Goal: Task Accomplishment & Management: Use online tool/utility

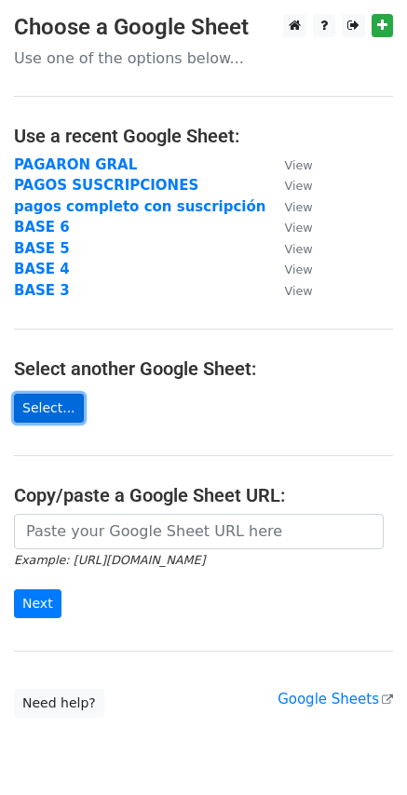
click at [46, 402] on link "Select..." at bounding box center [49, 408] width 70 height 29
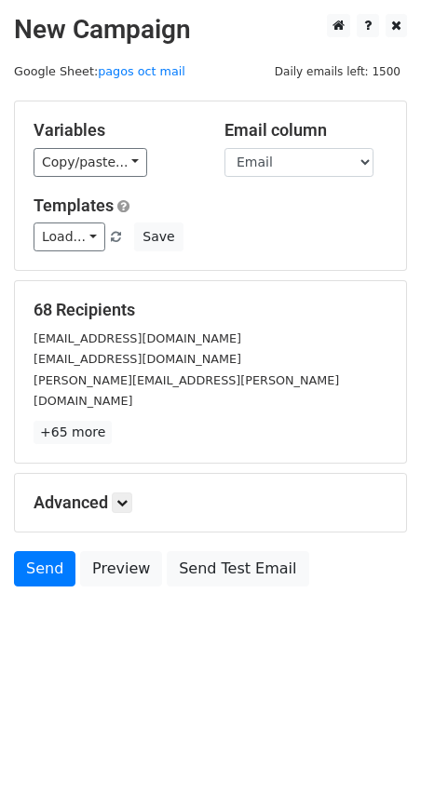
click at [2, 460] on main "New Campaign Daily emails left: 1500 Google Sheet: pagos oct mail Variables Cop…" at bounding box center [210, 305] width 421 height 582
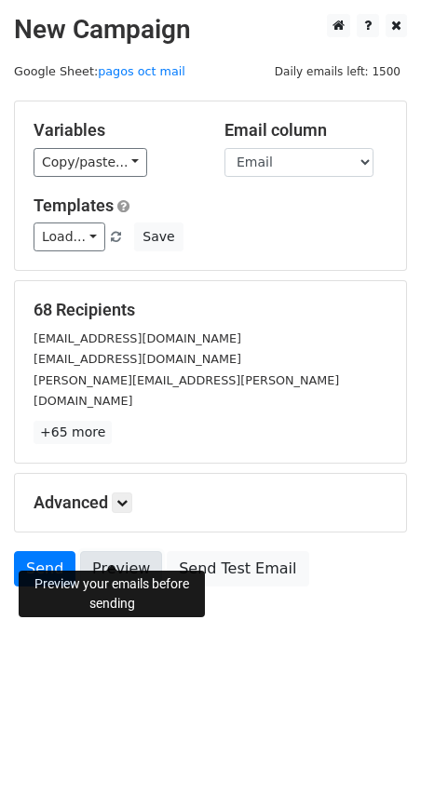
click at [114, 551] on link "Preview" at bounding box center [121, 568] width 82 height 35
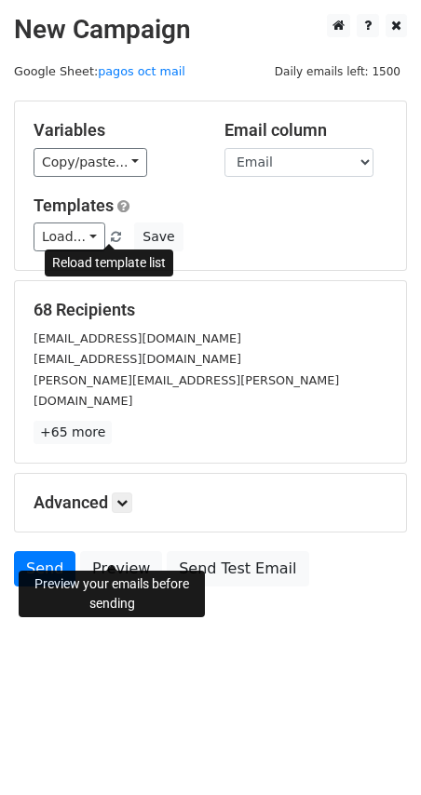
click at [112, 233] on span at bounding box center [116, 238] width 10 height 12
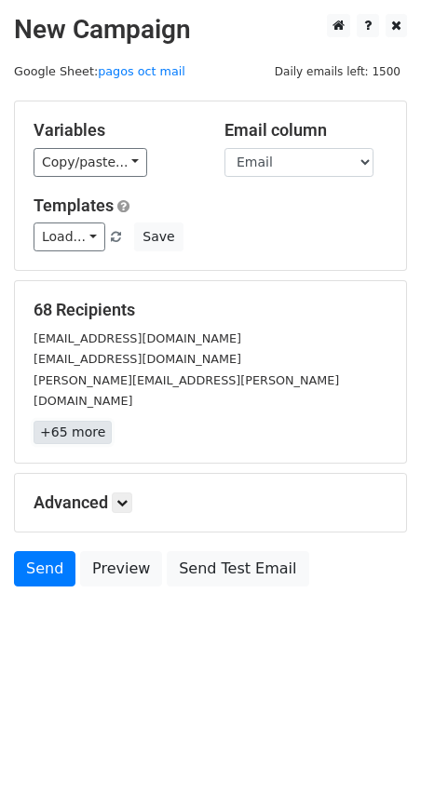
click at [74, 421] on link "+65 more" at bounding box center [73, 432] width 78 height 23
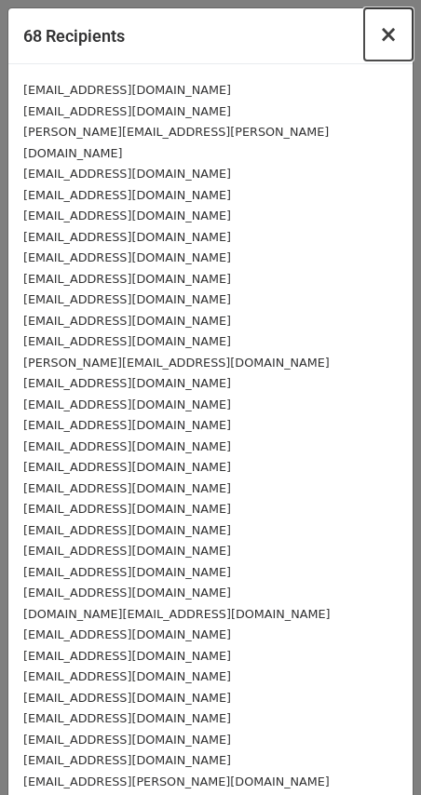
click at [379, 37] on span "×" at bounding box center [388, 34] width 19 height 26
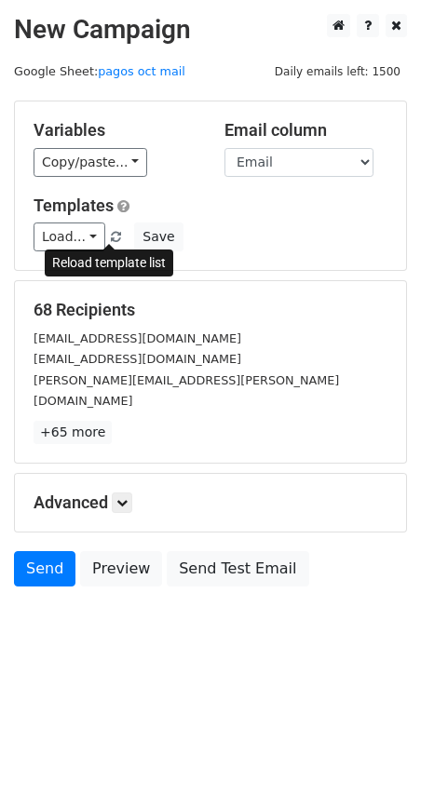
click at [111, 236] on span at bounding box center [116, 238] width 10 height 12
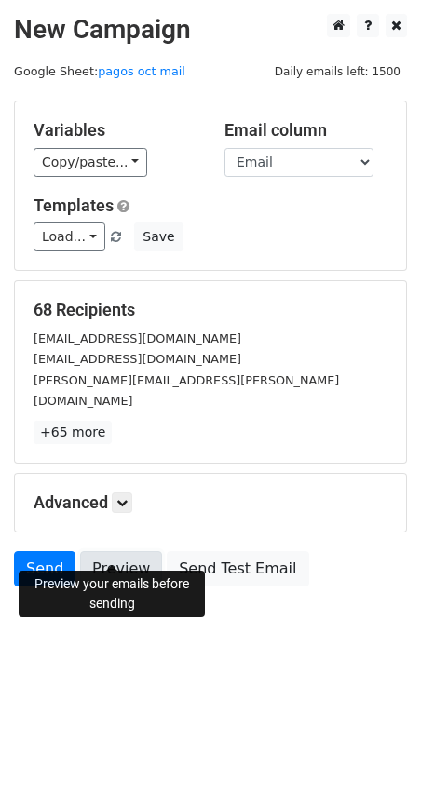
click at [108, 551] on link "Preview" at bounding box center [121, 568] width 82 height 35
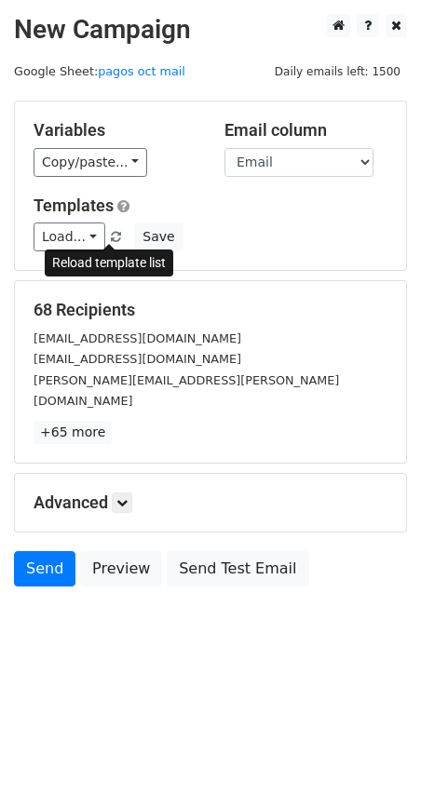
click at [113, 234] on span at bounding box center [116, 238] width 10 height 12
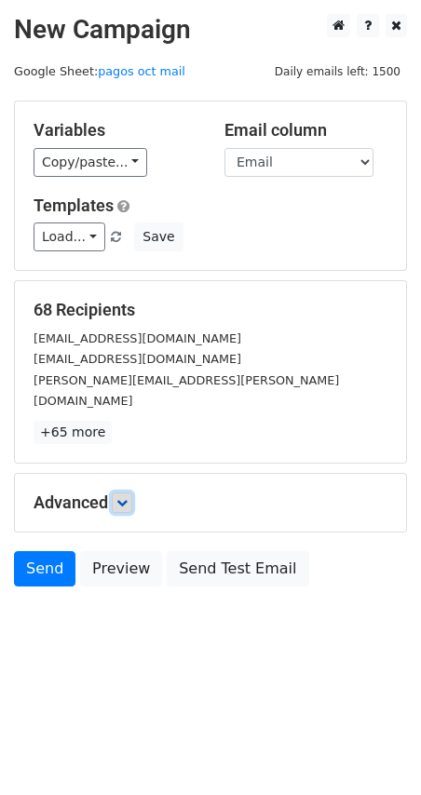
click at [122, 497] on icon at bounding box center [121, 502] width 11 height 11
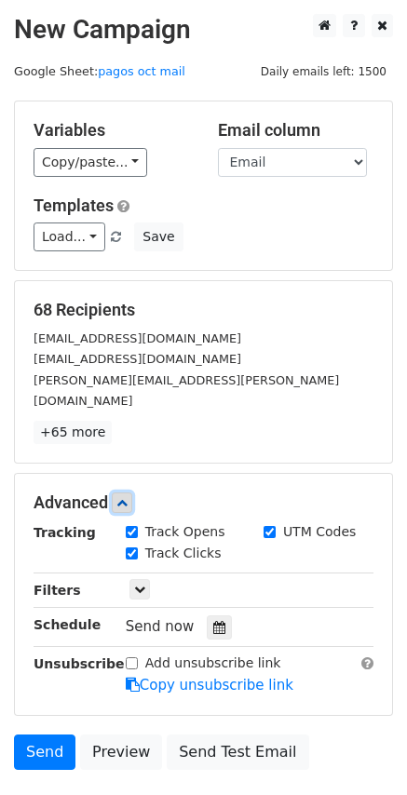
click at [122, 497] on icon at bounding box center [121, 502] width 11 height 11
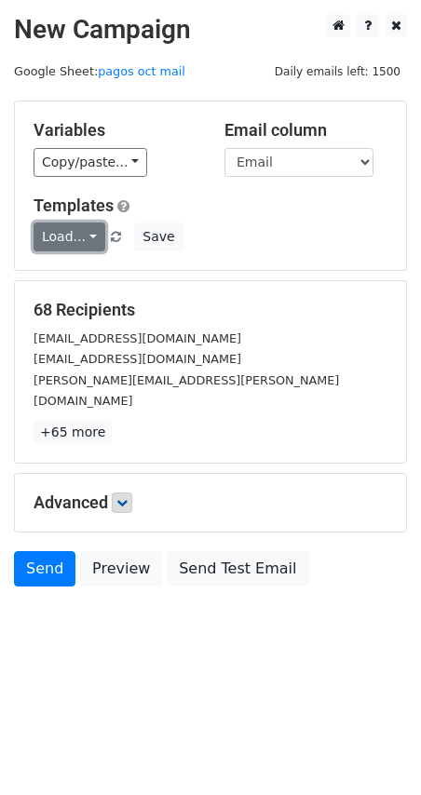
click at [88, 235] on link "Load..." at bounding box center [70, 237] width 72 height 29
click at [134, 74] on link "pagos oct mail" at bounding box center [142, 71] width 88 height 14
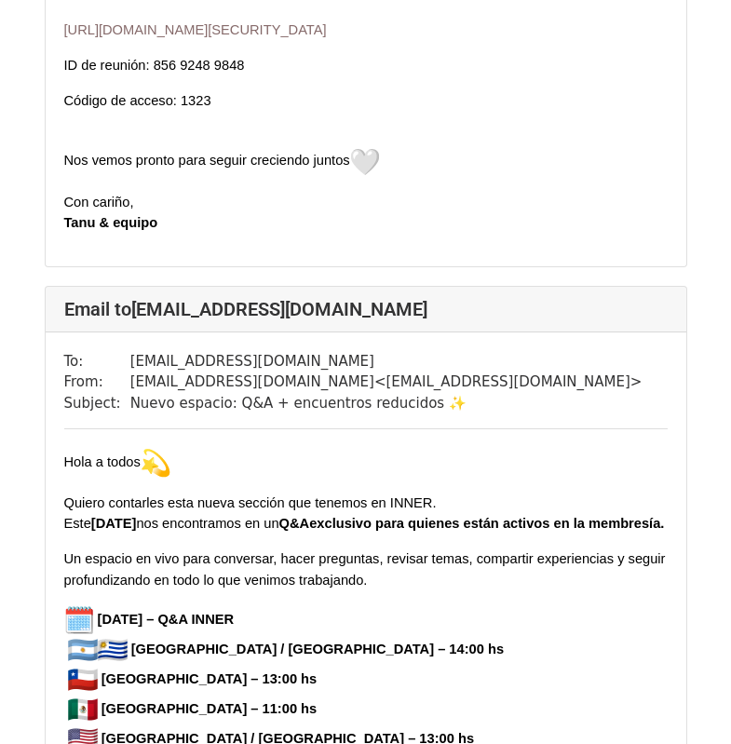
scroll to position [1303, 0]
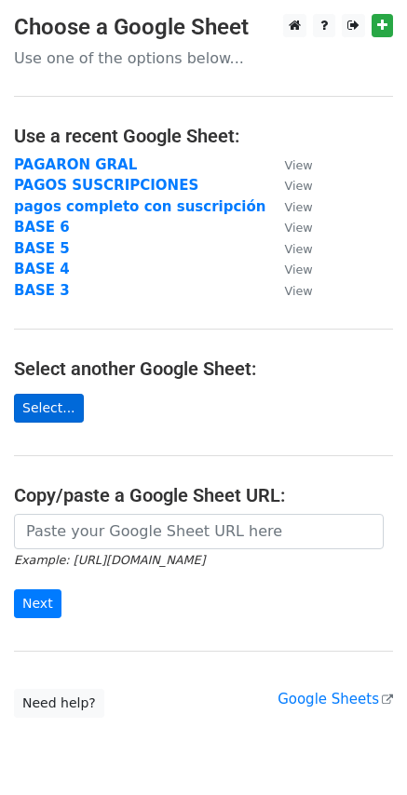
click at [65, 407] on link "Select..." at bounding box center [49, 408] width 70 height 29
click at [58, 415] on link "Select..." at bounding box center [49, 408] width 70 height 29
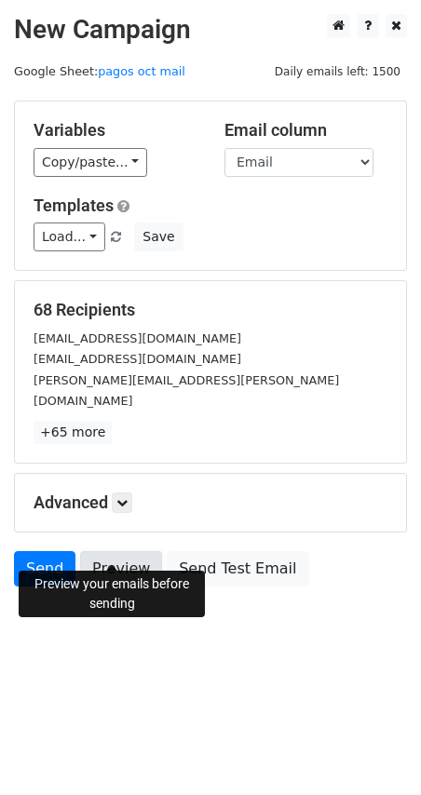
click at [115, 551] on link "Preview" at bounding box center [121, 568] width 82 height 35
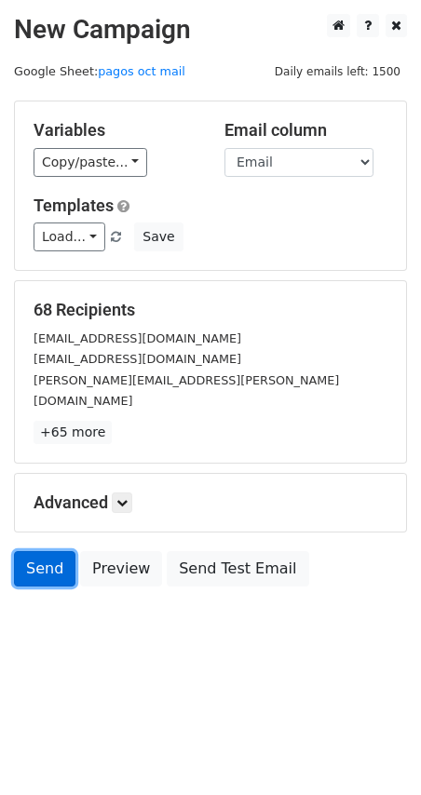
click at [36, 560] on link "Send" at bounding box center [44, 568] width 61 height 35
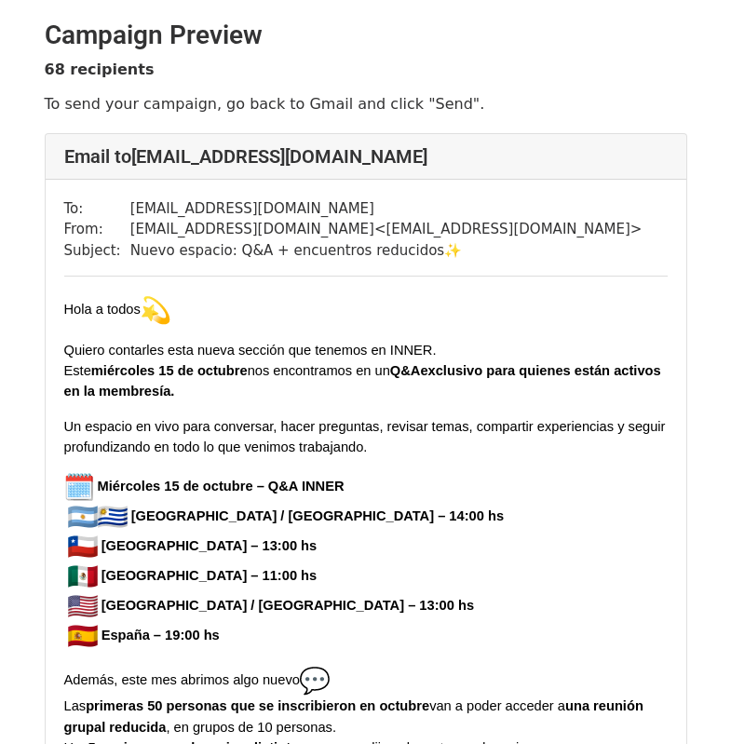
scroll to position [435, 0]
